Goal: Information Seeking & Learning: Learn about a topic

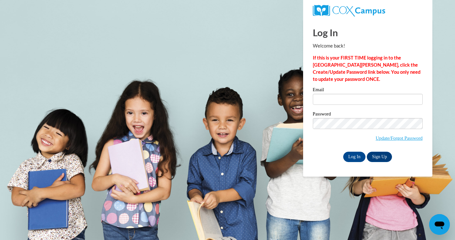
click at [358, 99] on input "Email" at bounding box center [368, 99] width 110 height 11
type input "cfreeman@oasislearningsolutions.com"
click at [362, 152] on input "Log In" at bounding box center [354, 157] width 23 height 10
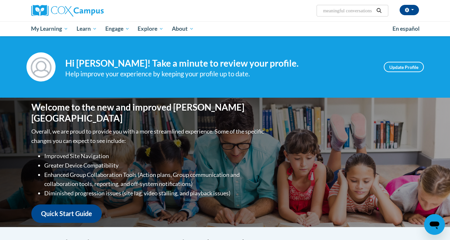
scroll to position [0, 3]
type input "meaningful conversations"
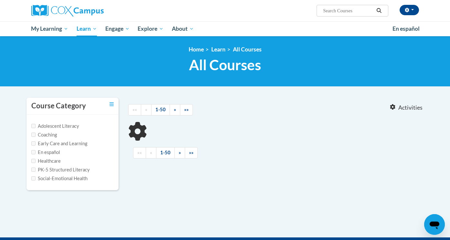
type input "meaningful conversations"
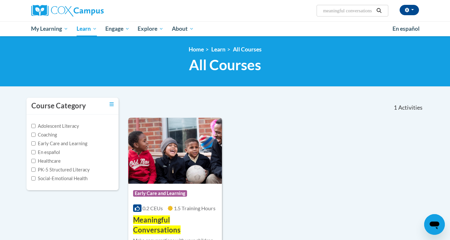
click at [193, 143] on img at bounding box center [175, 151] width 94 height 66
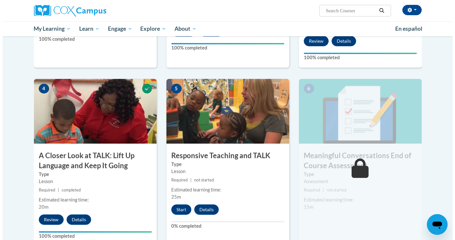
scroll to position [269, 0]
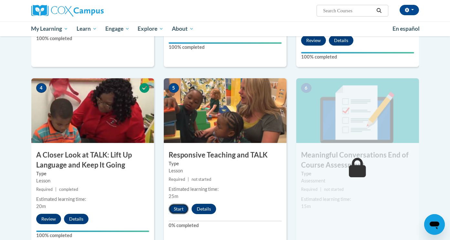
click at [180, 209] on button "Start" at bounding box center [179, 209] width 20 height 10
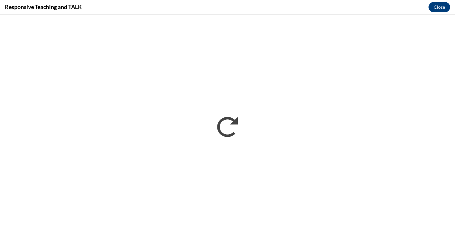
scroll to position [0, 0]
click at [441, 6] on button "Close" at bounding box center [440, 7] width 22 height 10
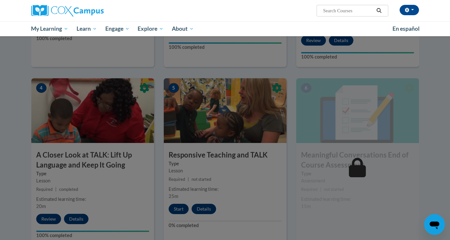
click at [49, 216] on div at bounding box center [225, 120] width 450 height 240
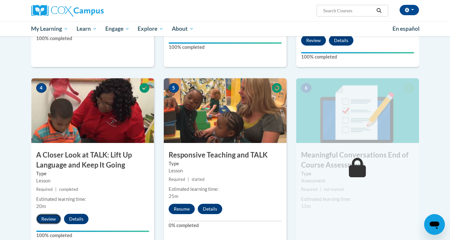
click at [50, 219] on button "Review" at bounding box center [48, 219] width 25 height 10
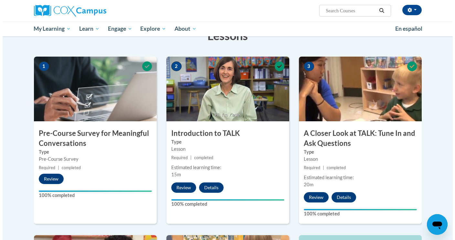
scroll to position [108, 0]
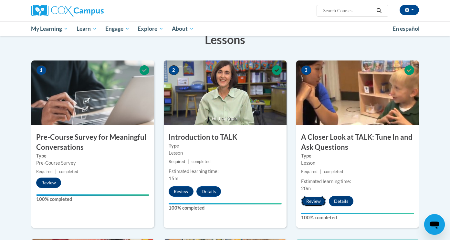
click at [311, 199] on button "Review" at bounding box center [313, 201] width 25 height 10
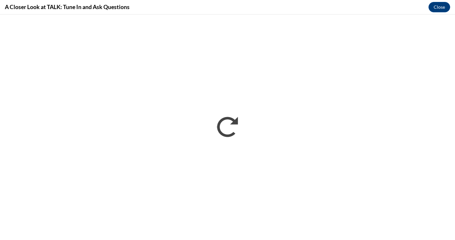
scroll to position [0, 0]
